Goal: Find specific page/section: Find specific page/section

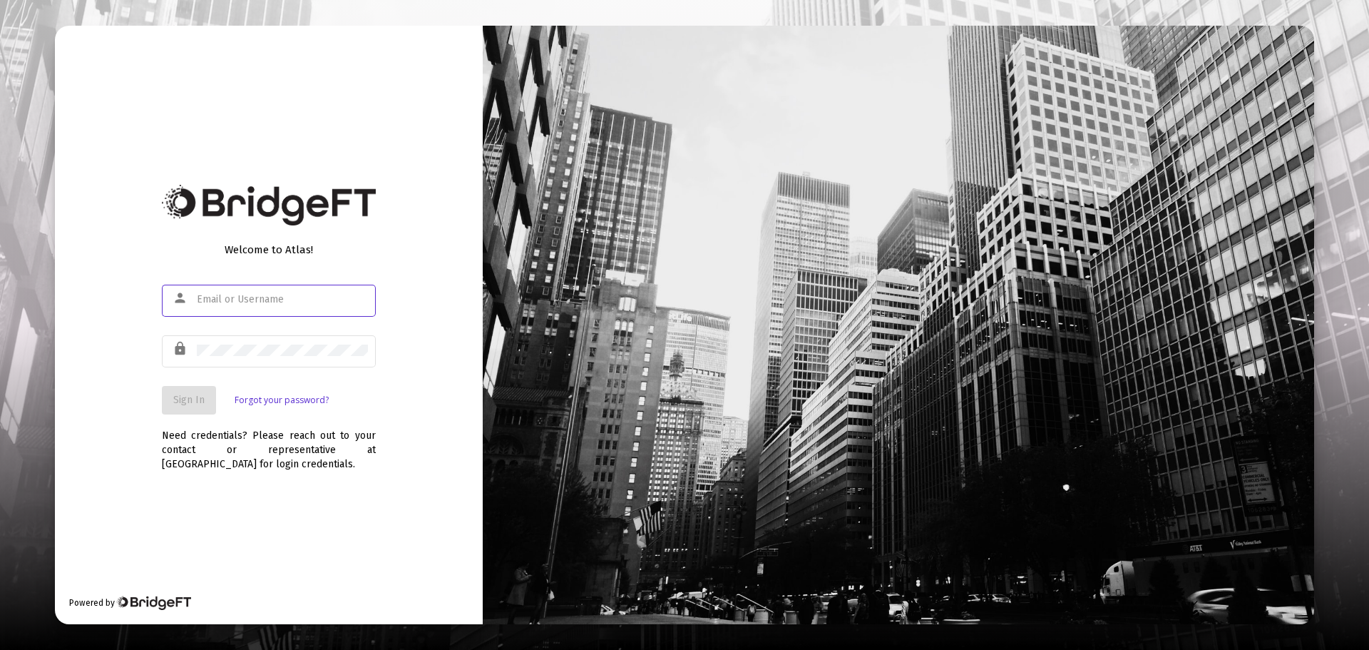
click at [273, 286] on div at bounding box center [282, 299] width 171 height 35
click at [270, 301] on input "text" at bounding box center [282, 299] width 171 height 11
type input "[PERSON_NAME][EMAIL_ADDRESS][DOMAIN_NAME]"
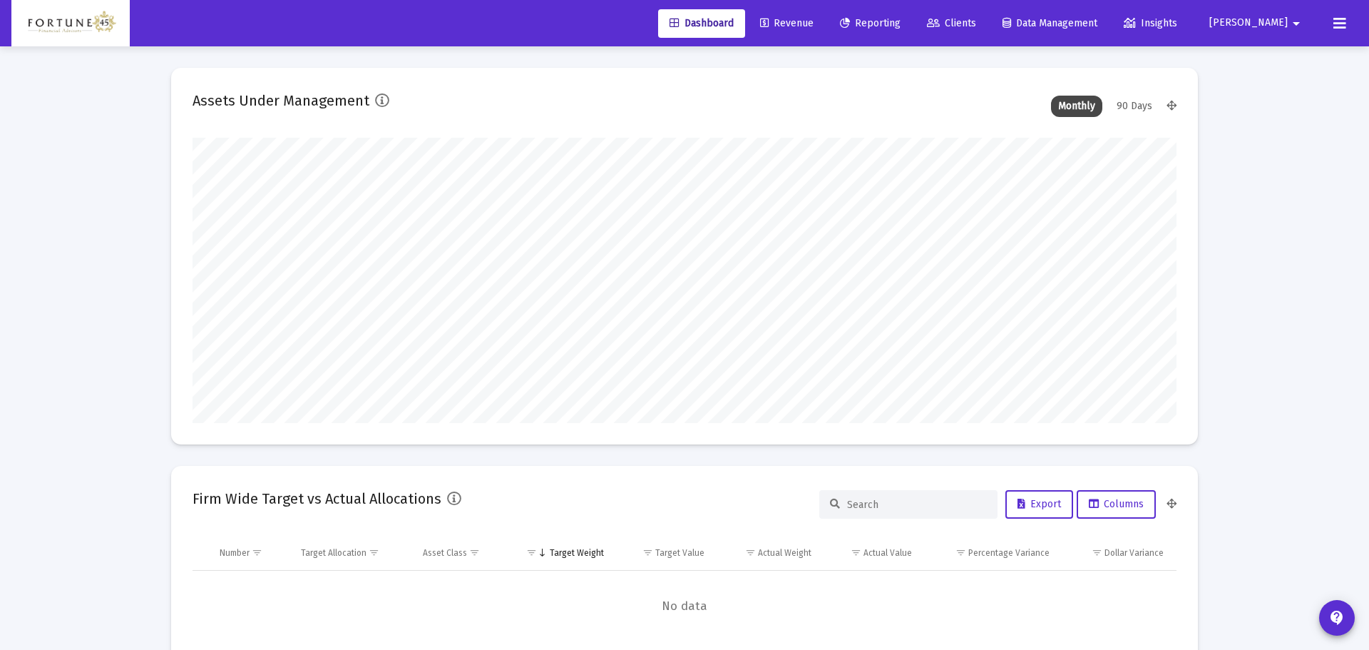
type input "[DATE]"
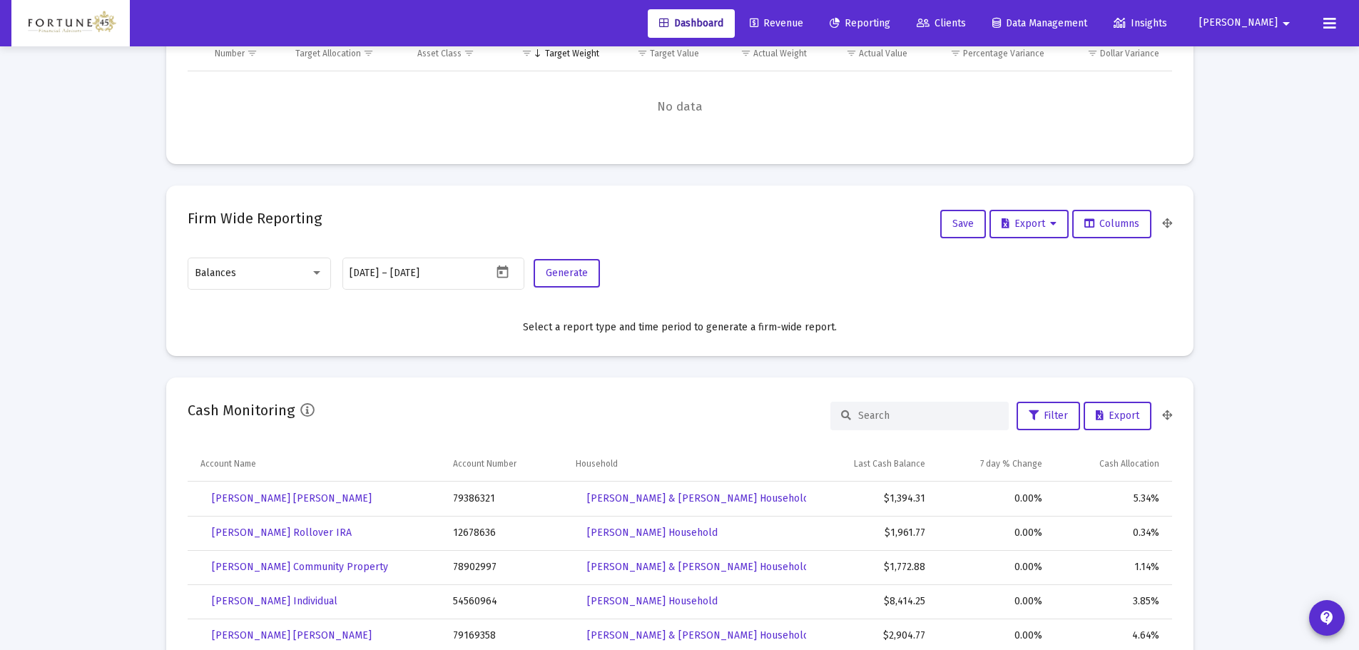
scroll to position [285, 460]
click at [887, 413] on input at bounding box center [928, 415] width 140 height 12
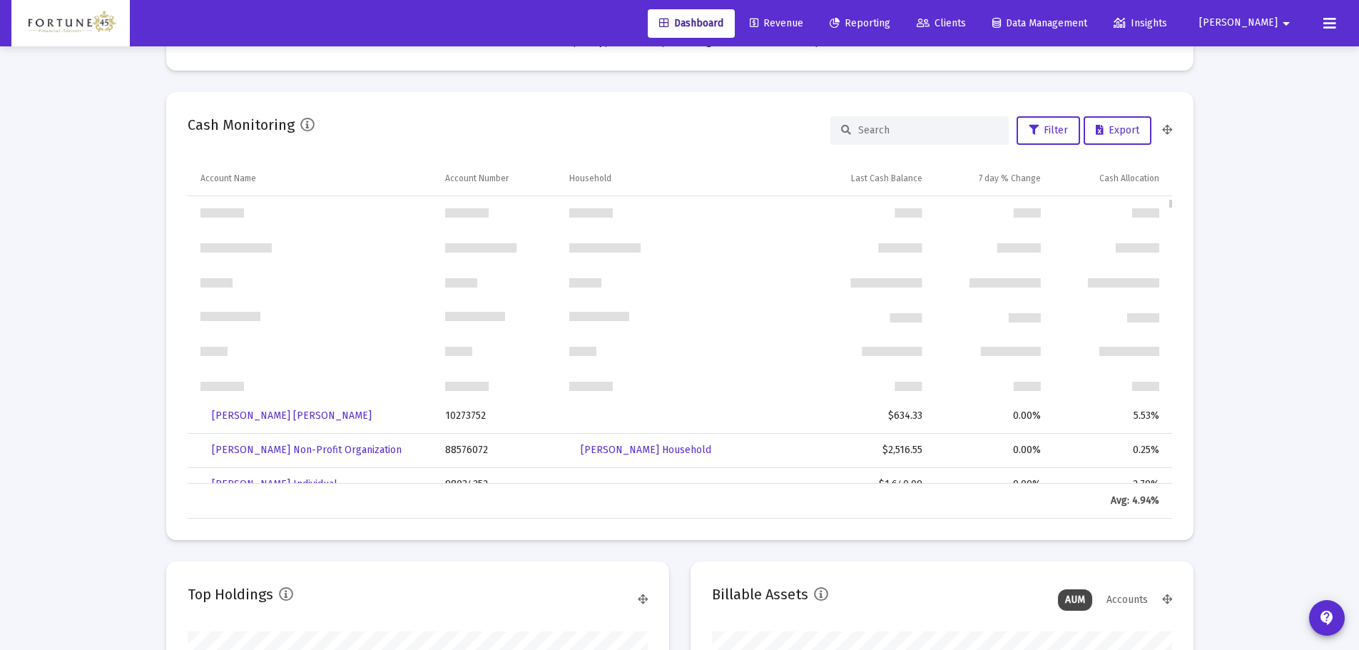
scroll to position [285, 0]
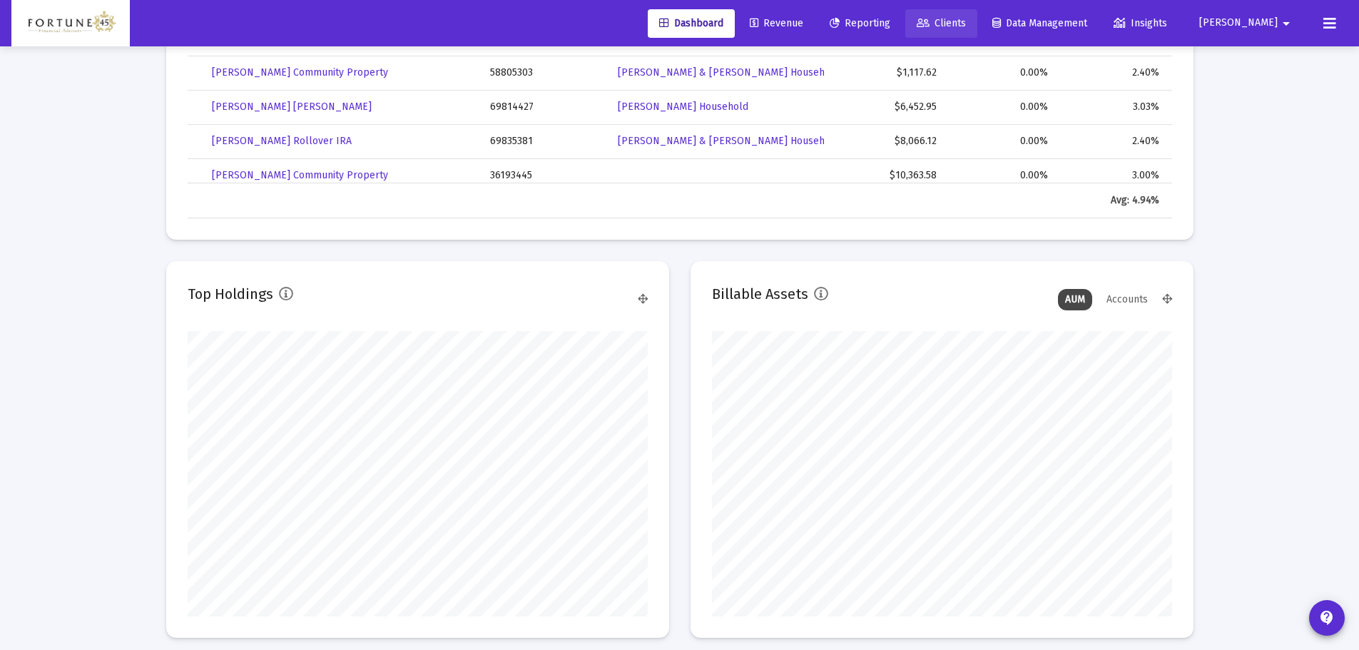
click at [977, 30] on link "Clients" at bounding box center [941, 23] width 72 height 29
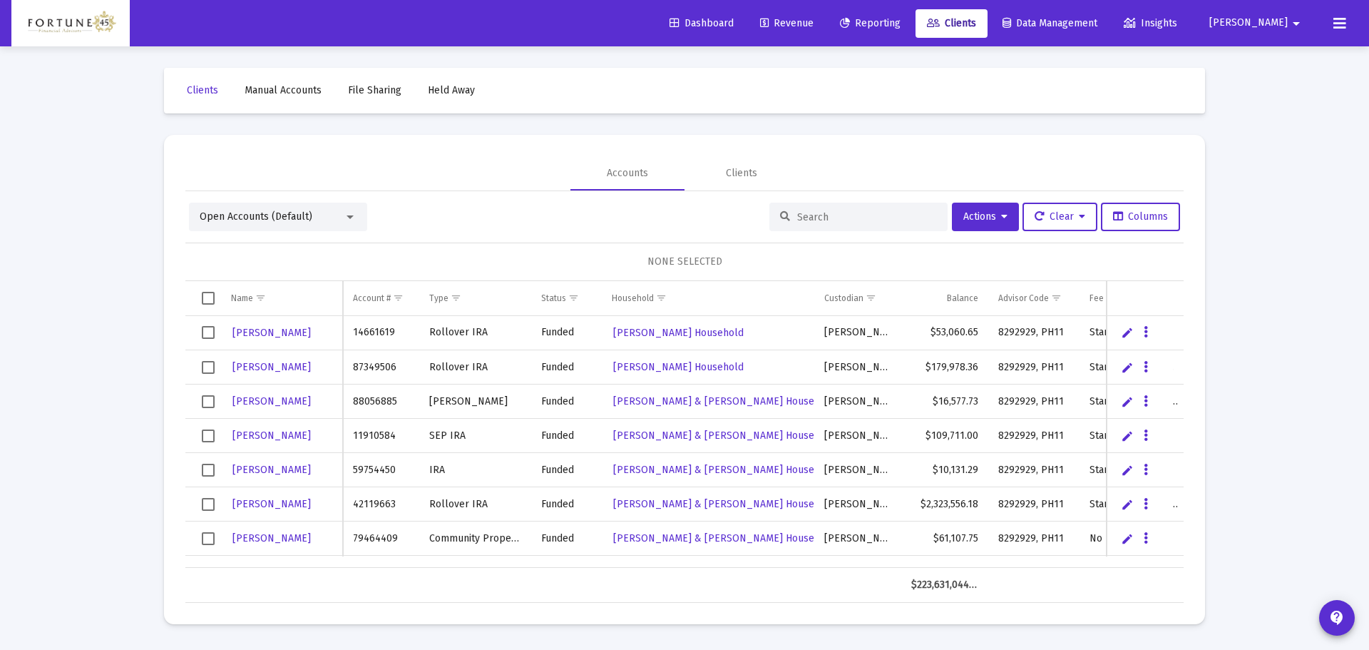
click at [810, 220] on input at bounding box center [867, 217] width 140 height 12
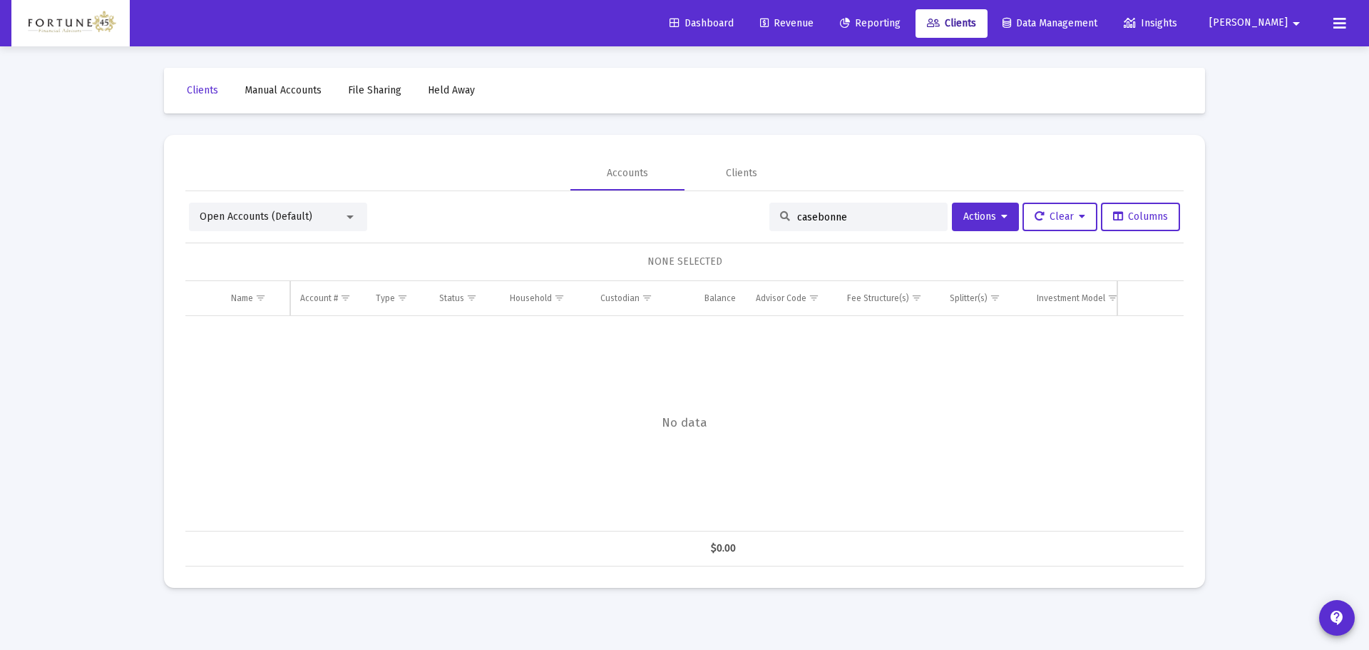
type input "casebonne"
